Goal: Task Accomplishment & Management: Complete application form

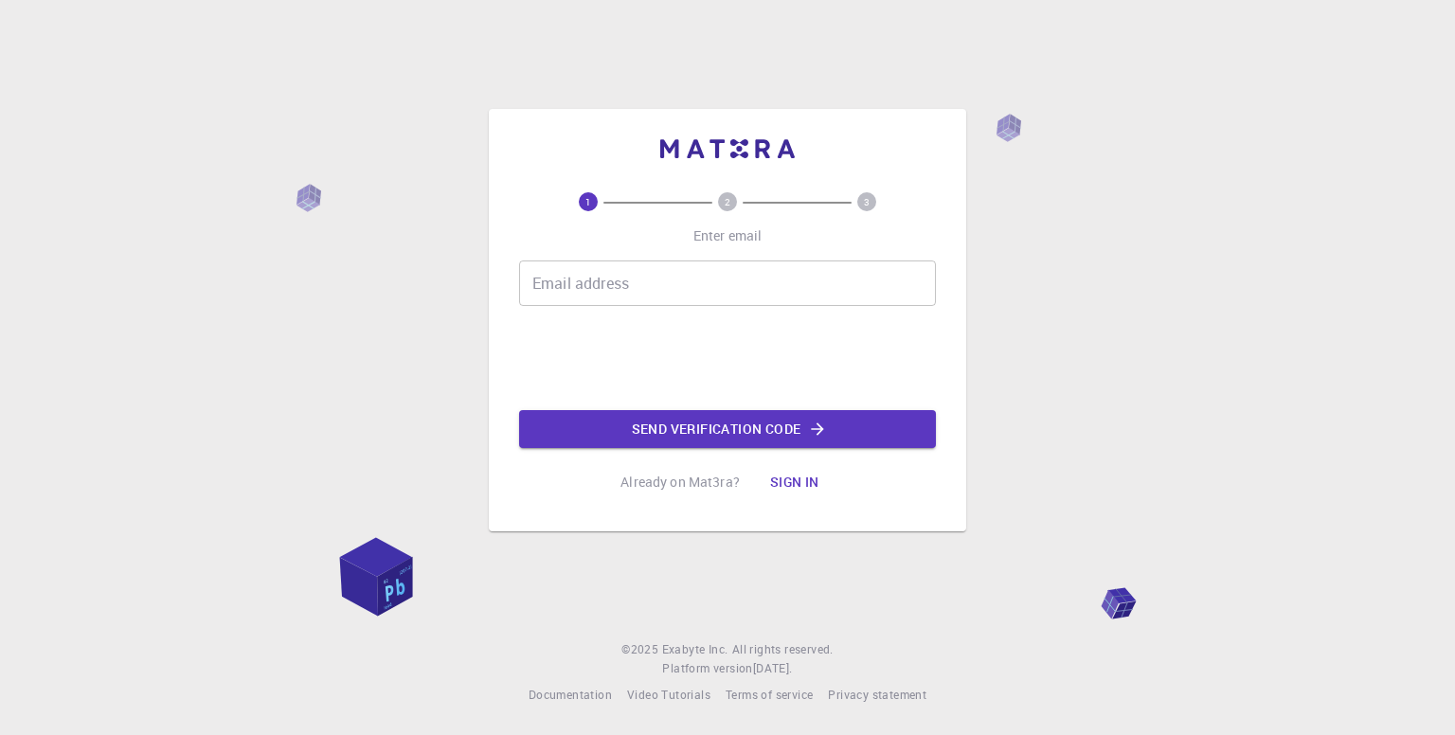
drag, startPoint x: 598, startPoint y: 285, endPoint x: 606, endPoint y: 301, distance: 17.8
click at [598, 286] on input "Email address" at bounding box center [727, 282] width 417 height 45
click at [624, 293] on input "Email address" at bounding box center [727, 282] width 417 height 45
type input "[EMAIL_ADDRESS][DOMAIN_NAME]"
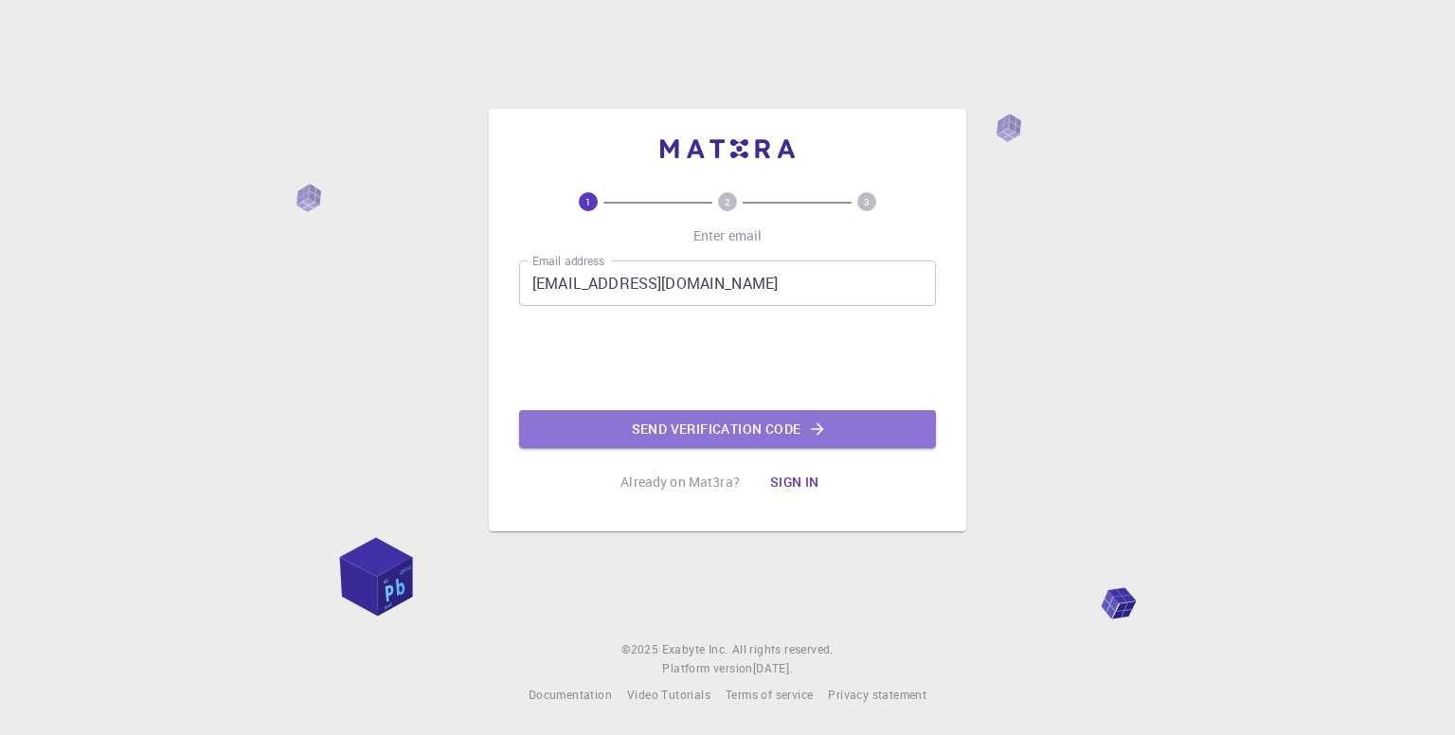
click at [610, 434] on button "Send verification code" at bounding box center [727, 429] width 417 height 38
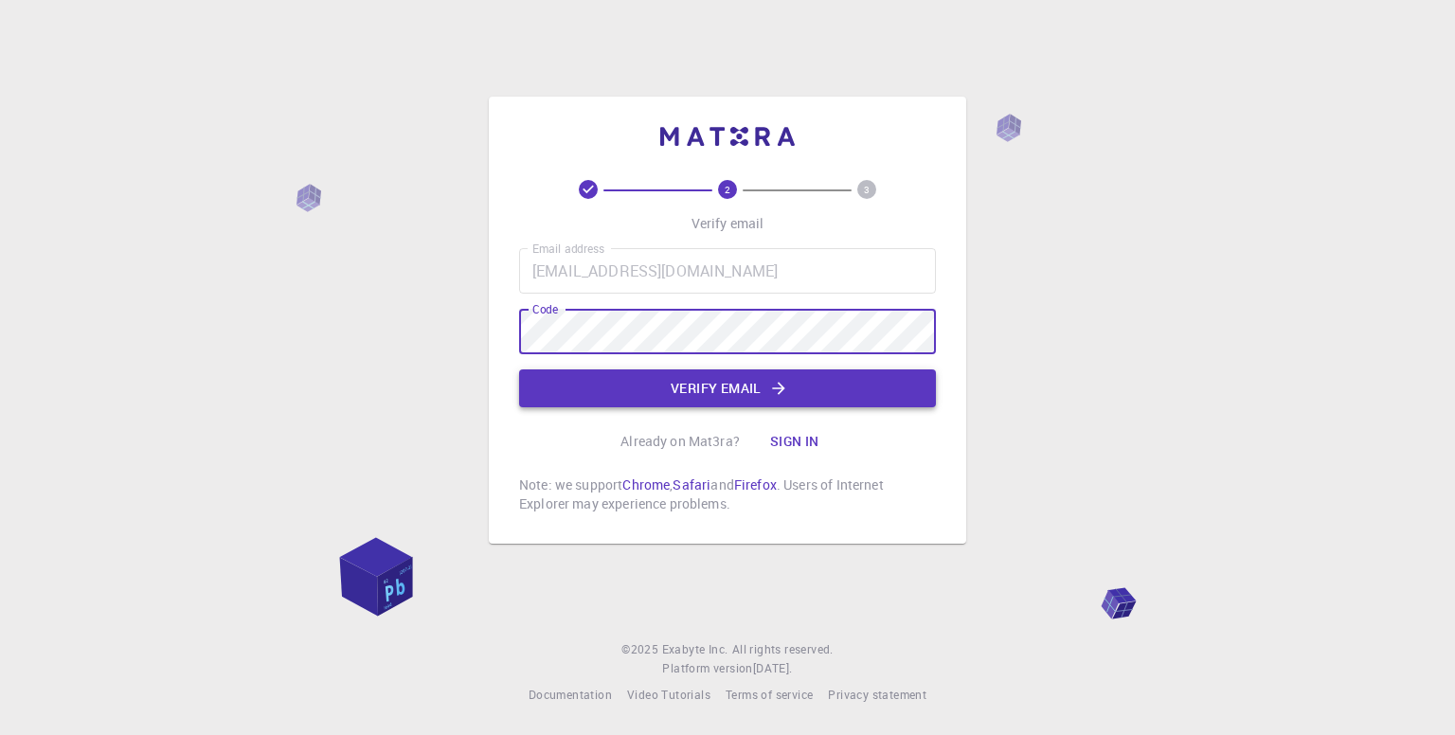
click at [609, 379] on button "Verify email" at bounding box center [727, 388] width 417 height 38
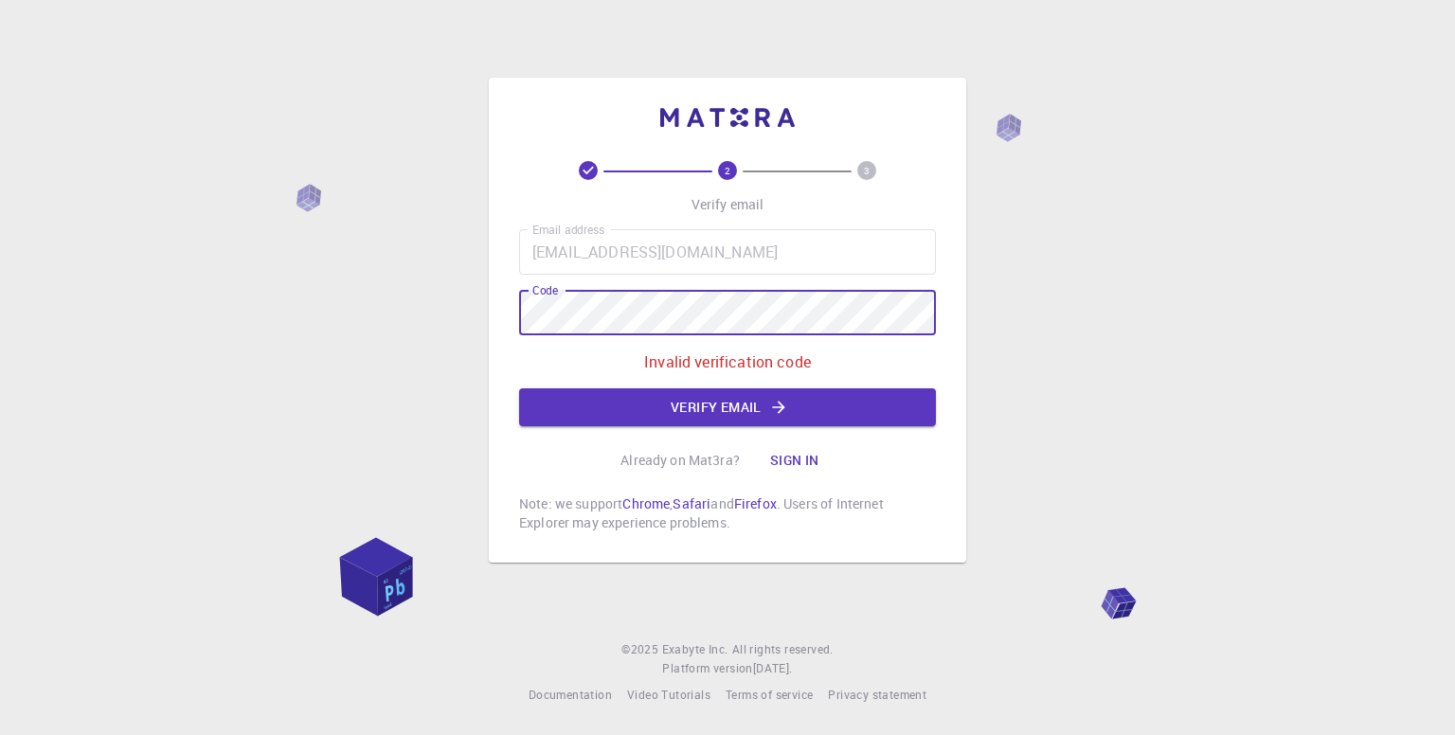
click at [429, 342] on div "2 3 Verify email Email address [EMAIL_ADDRESS][DOMAIN_NAME] Email address Code …" at bounding box center [727, 367] width 1455 height 735
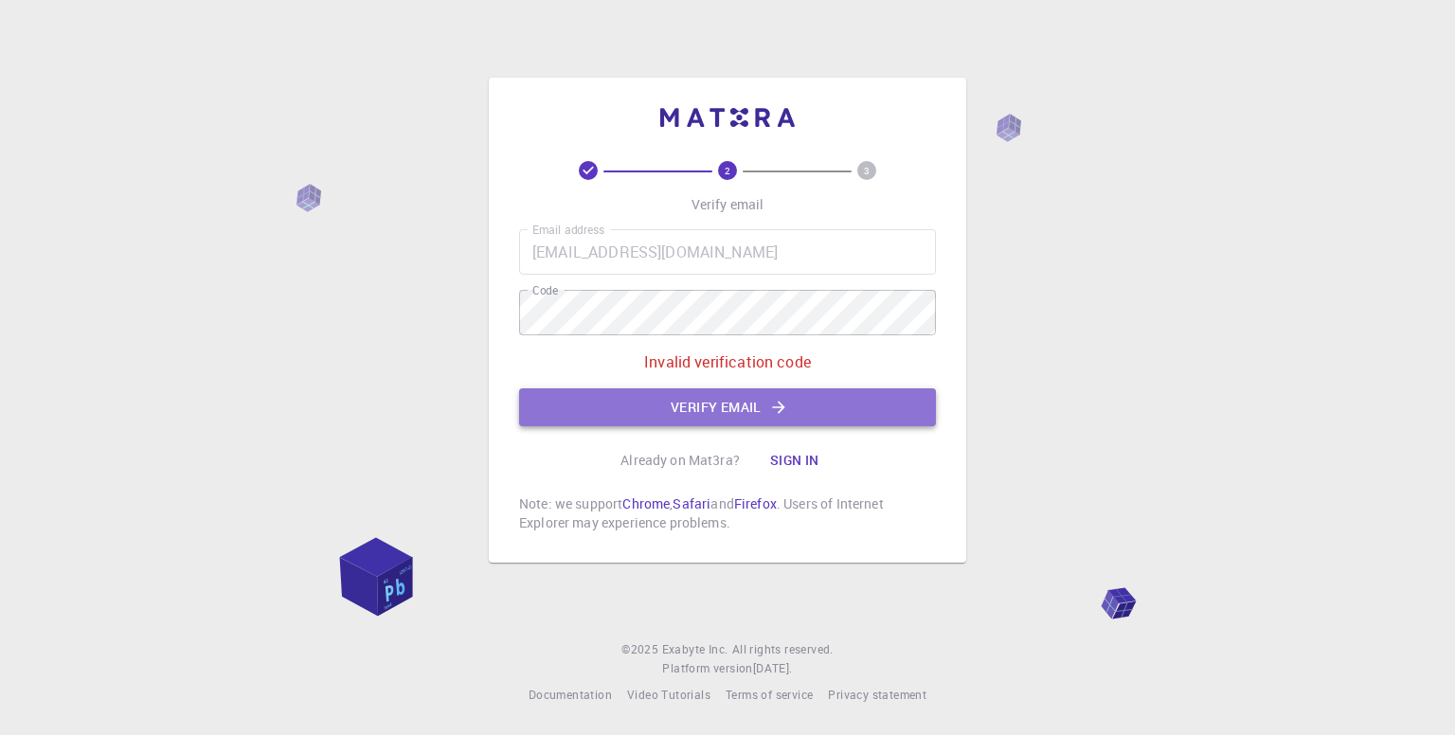
click at [679, 414] on button "Verify email" at bounding box center [727, 407] width 417 height 38
click at [796, 414] on button "Verify email" at bounding box center [727, 407] width 417 height 38
